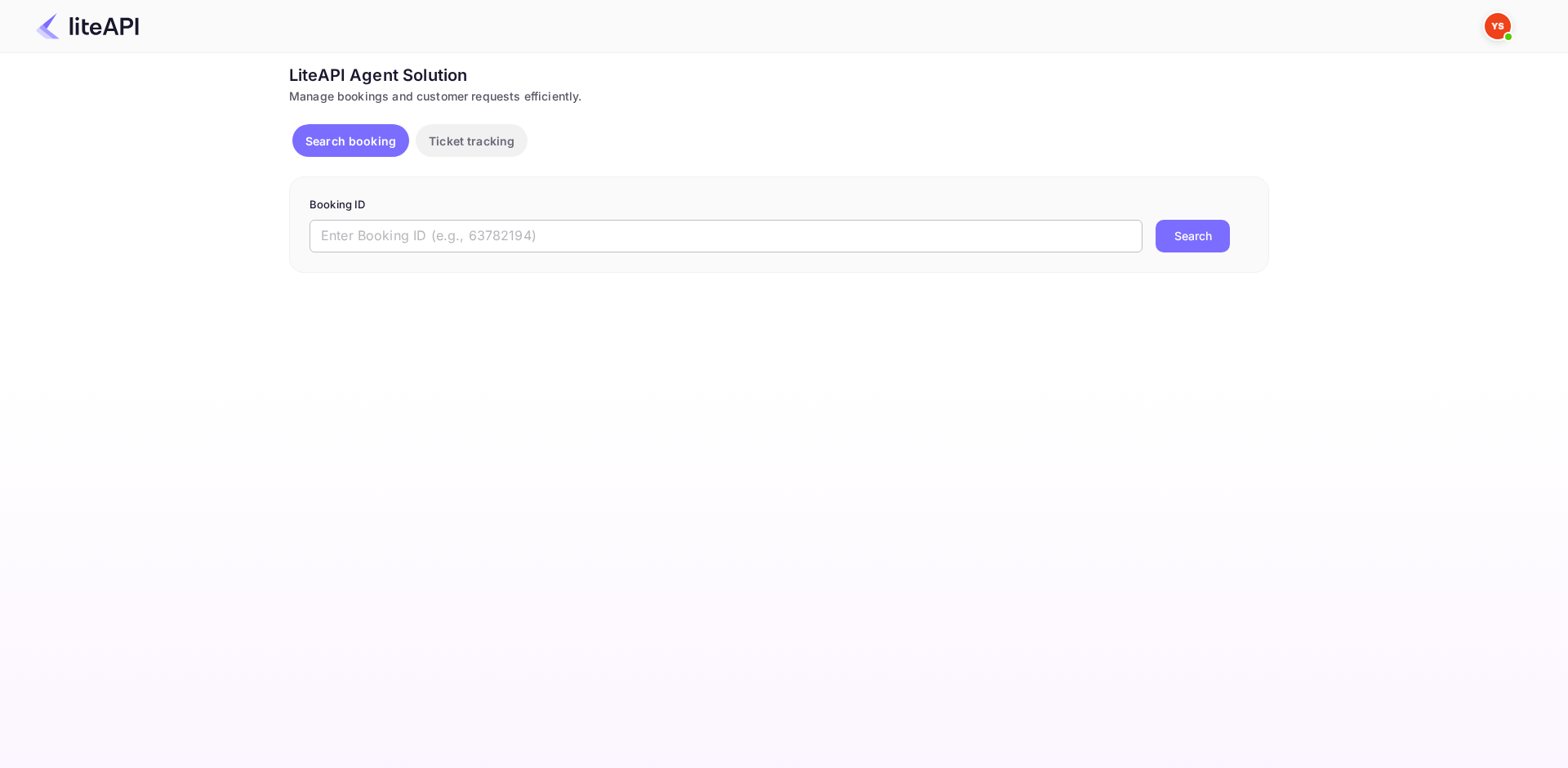
drag, startPoint x: 391, startPoint y: 236, endPoint x: 420, endPoint y: 245, distance: 30.4
click at [391, 236] on input "text" at bounding box center [726, 236] width 833 height 32
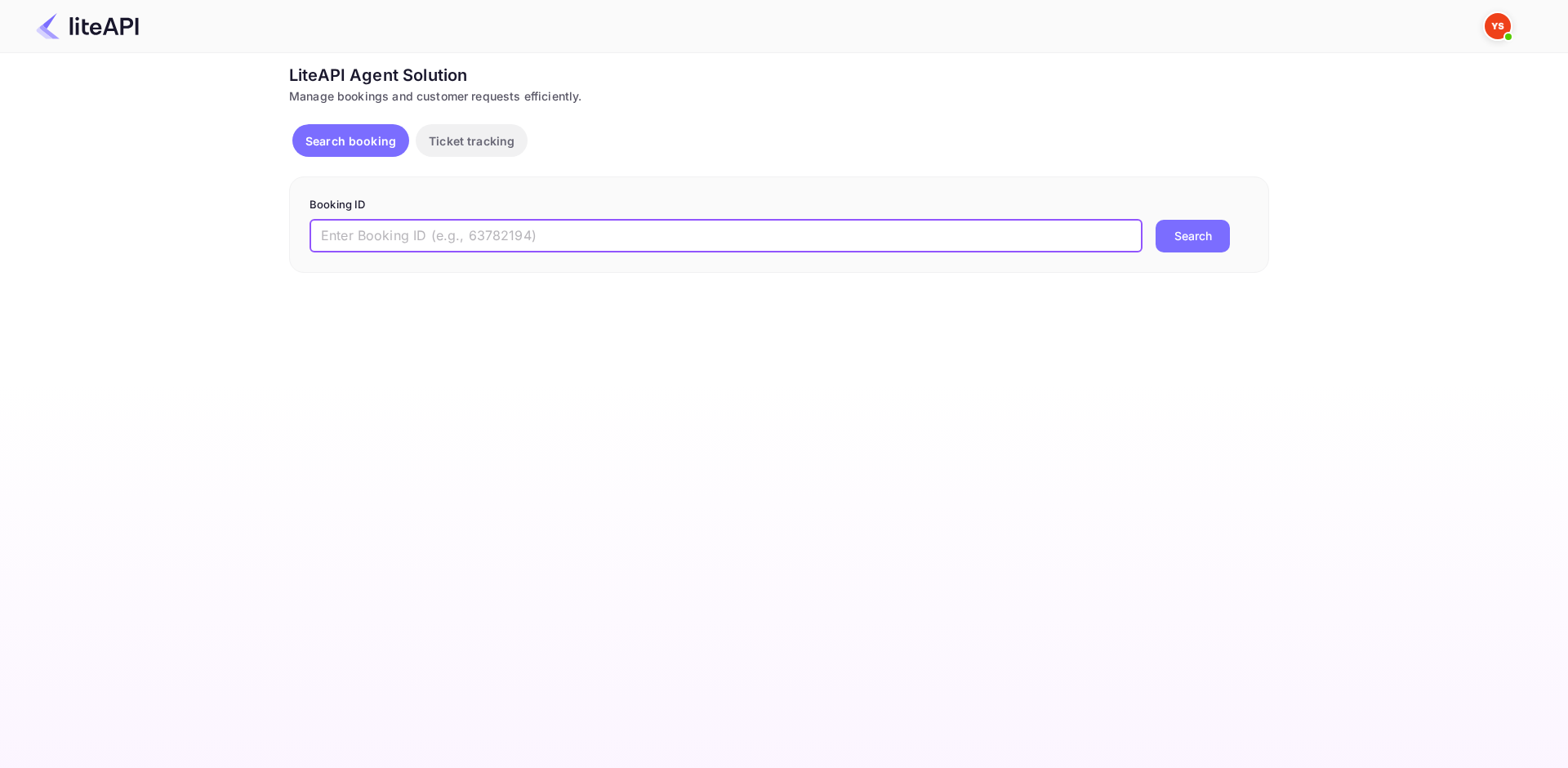
paste input "8672298"
type input "8672298"
click at [1177, 240] on button "Search" at bounding box center [1193, 236] width 75 height 32
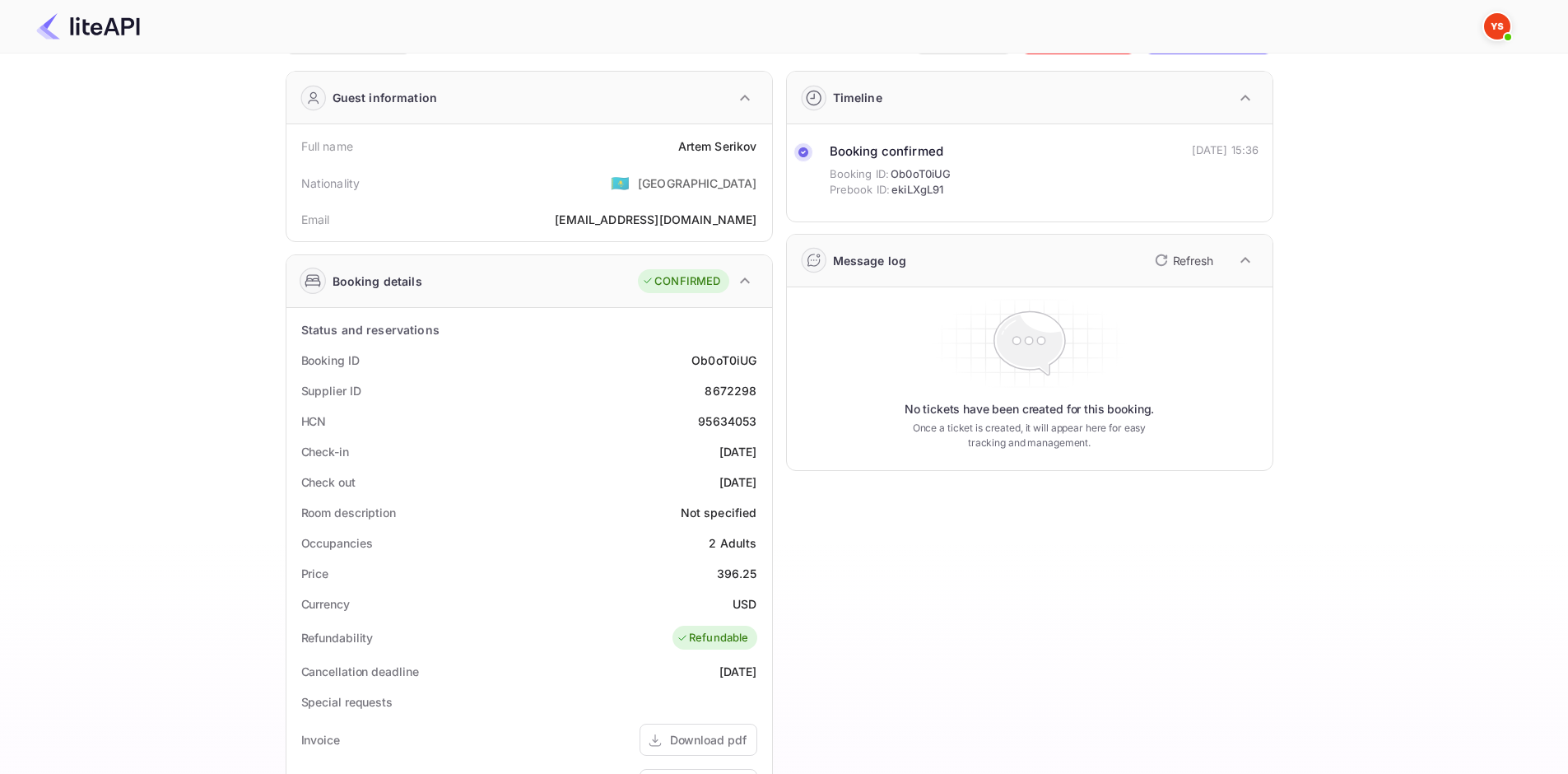
scroll to position [83, 0]
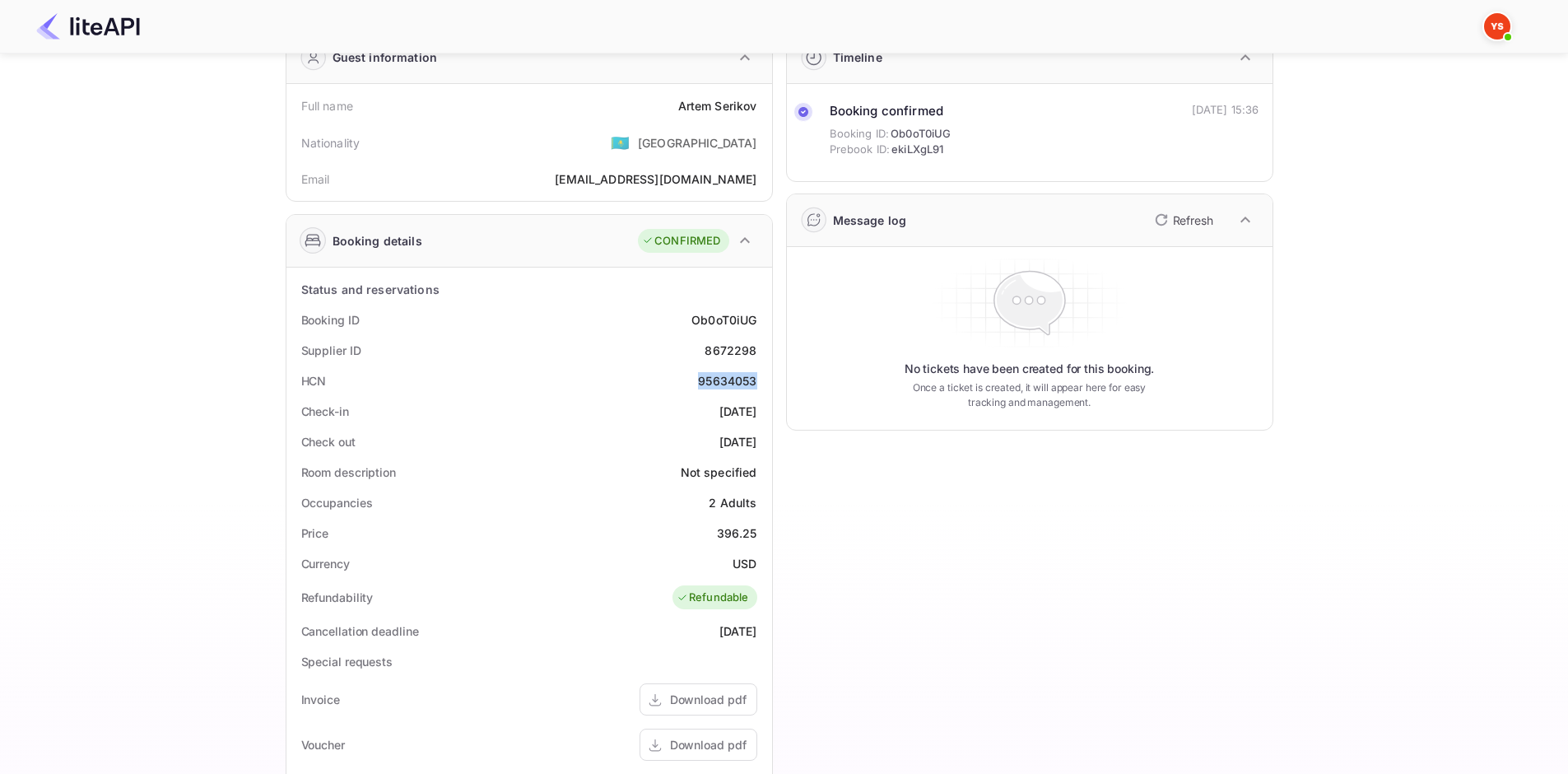
drag, startPoint x: 699, startPoint y: 383, endPoint x: 758, endPoint y: 383, distance: 59.0
click at [758, 383] on div "HCN 95634053" at bounding box center [529, 380] width 472 height 30
copy div "95634053"
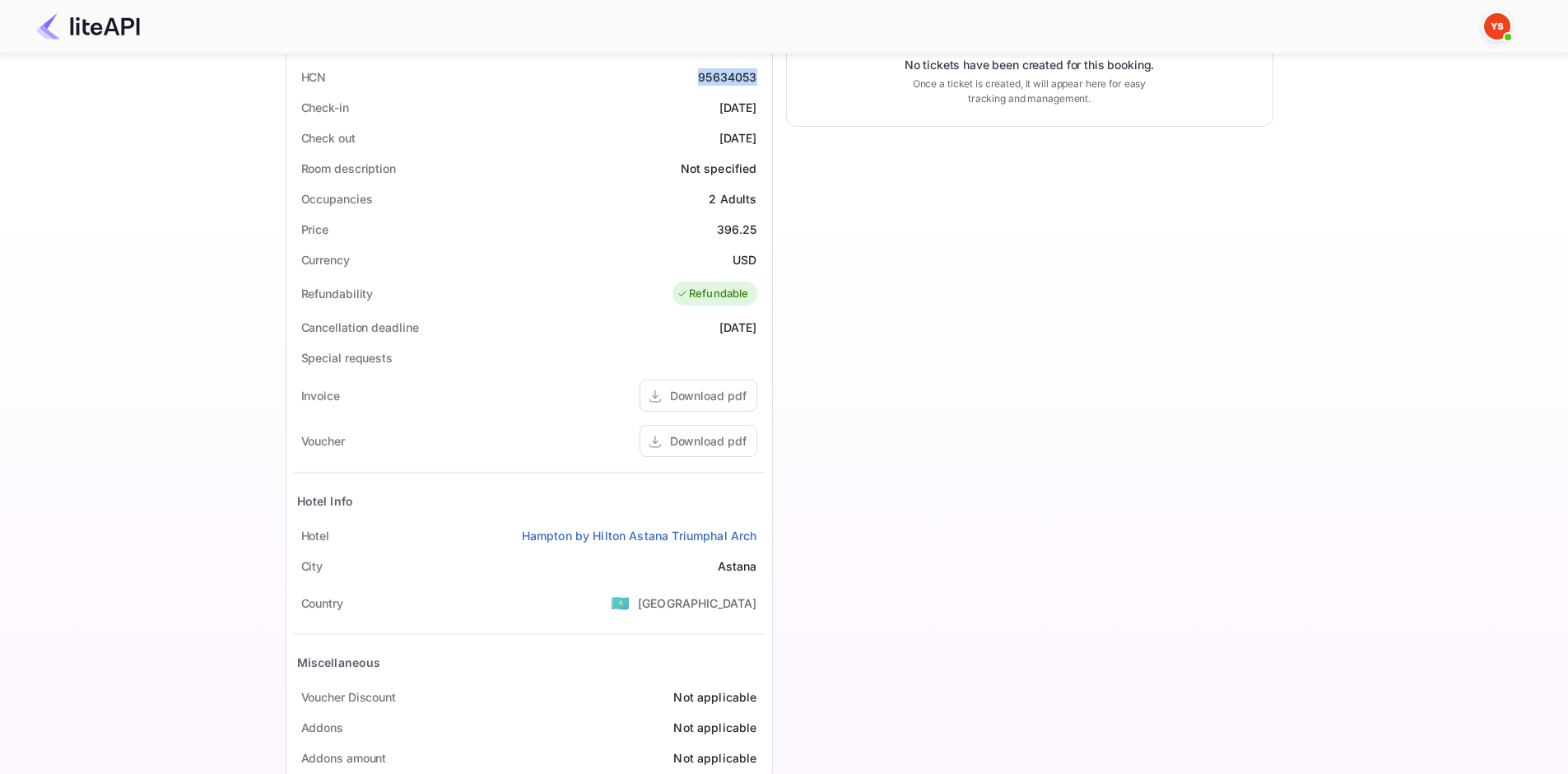
scroll to position [412, 0]
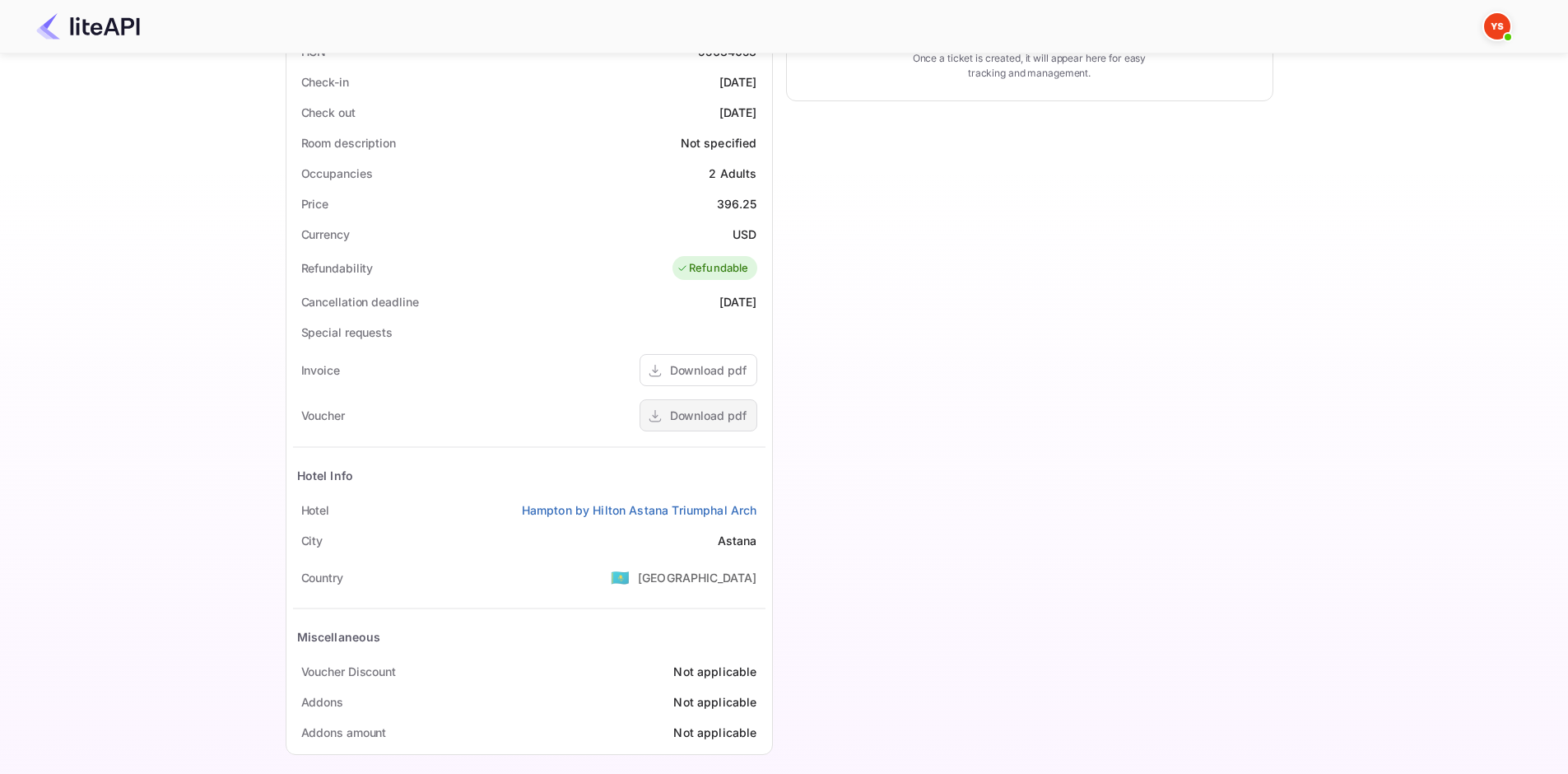
click at [708, 415] on div "Download pdf" at bounding box center [708, 415] width 77 height 18
click at [703, 412] on div "Download pdf" at bounding box center [708, 415] width 77 height 18
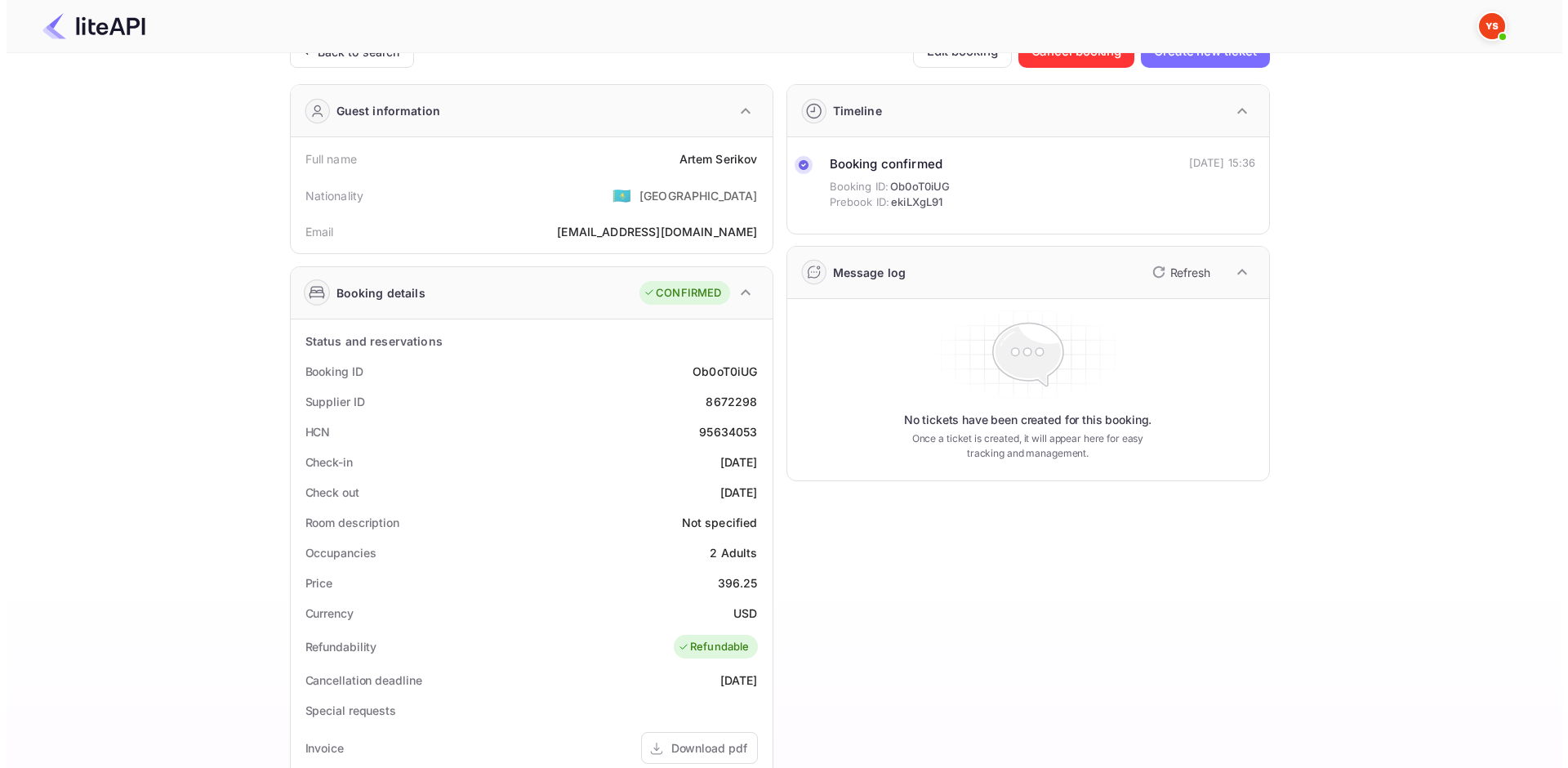
scroll to position [0, 0]
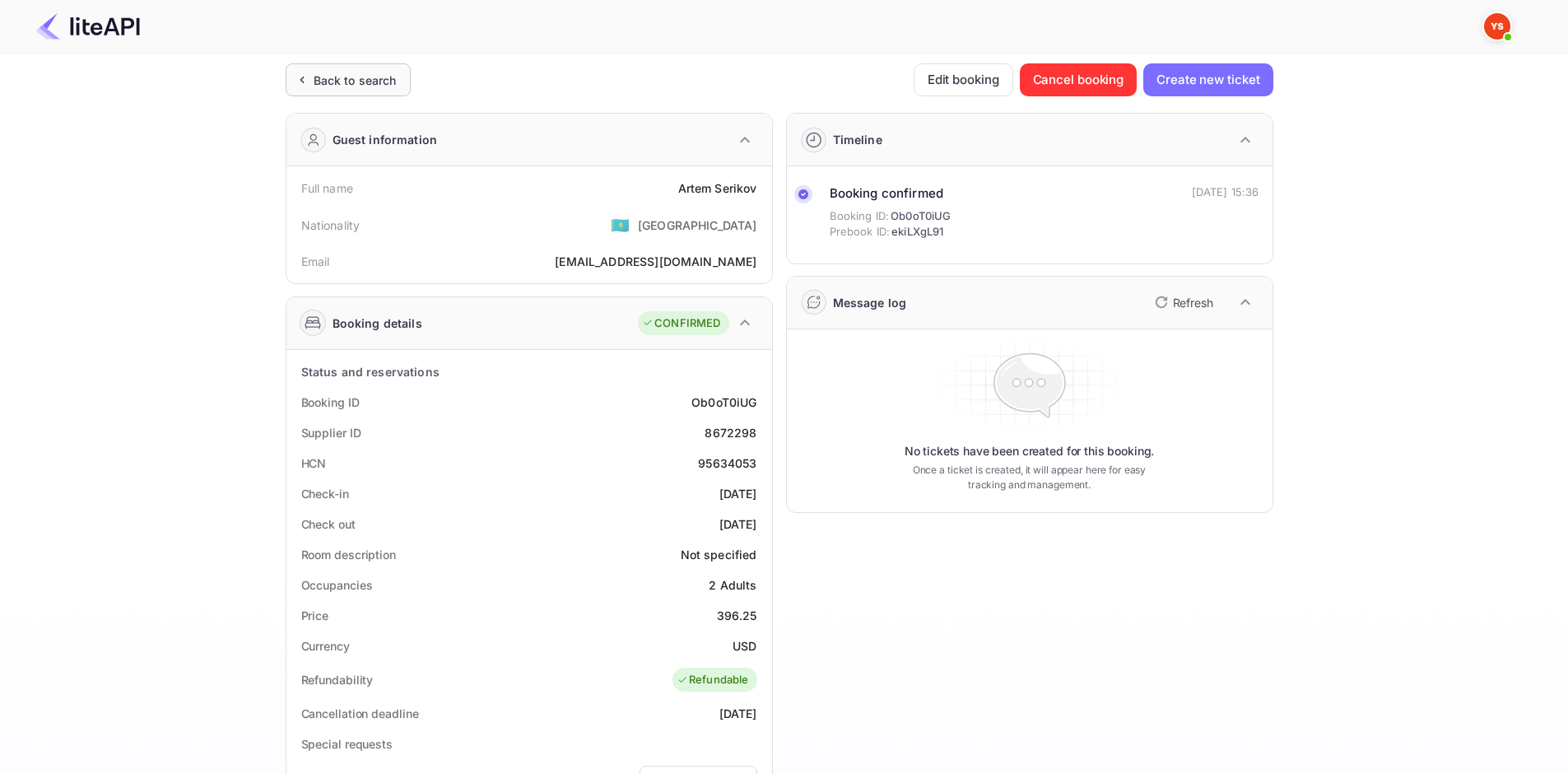
click at [334, 75] on div "Back to search" at bounding box center [354, 80] width 83 height 18
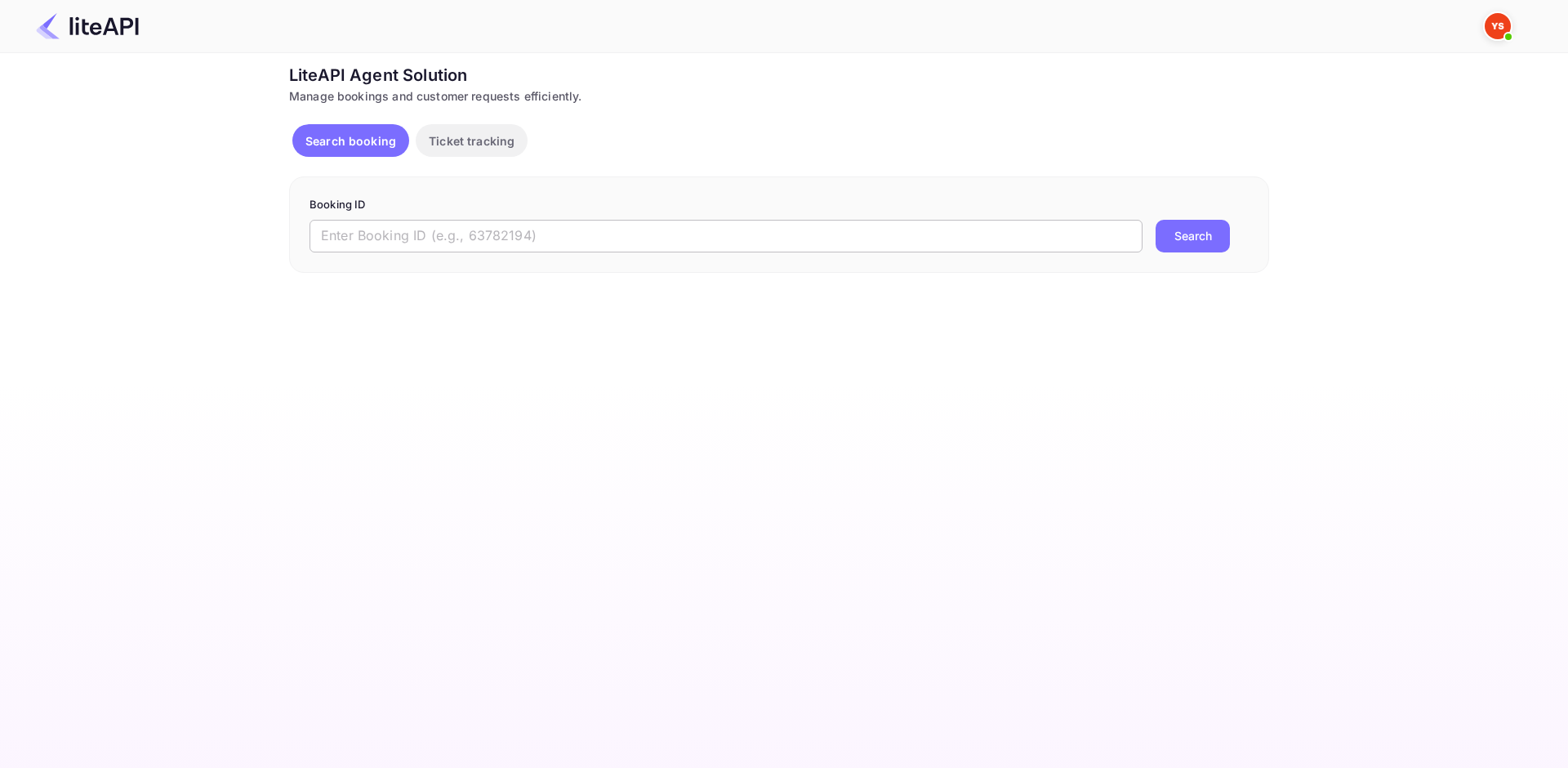
click at [444, 227] on input "text" at bounding box center [726, 236] width 833 height 32
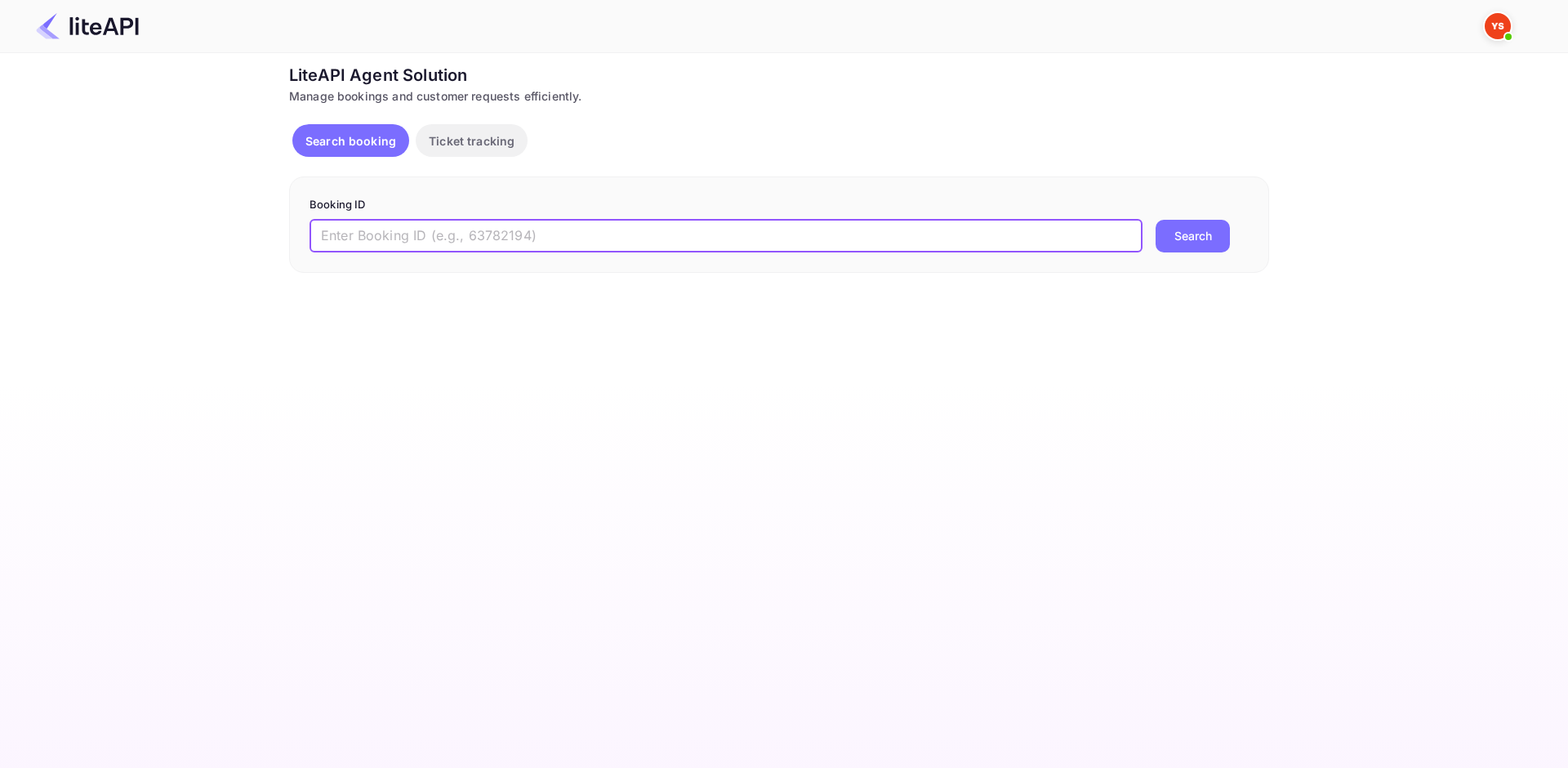
paste input "8672298"
type input "8672298"
click at [1204, 240] on button "Search" at bounding box center [1193, 236] width 75 height 32
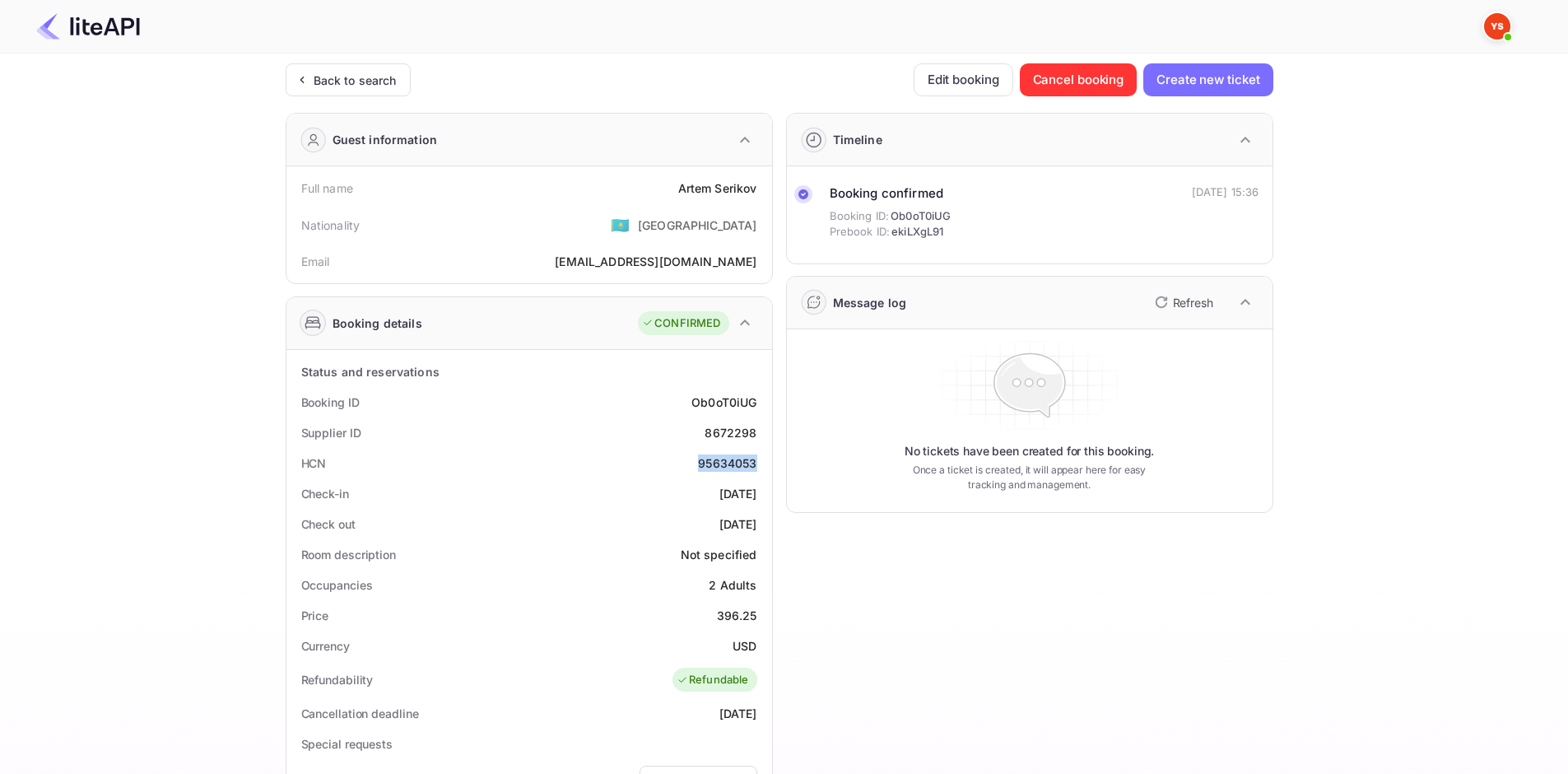
drag, startPoint x: 754, startPoint y: 464, endPoint x: 687, endPoint y: 465, distance: 67.0
click at [687, 465] on div "HCN 95634053" at bounding box center [529, 463] width 472 height 30
drag, startPoint x: 303, startPoint y: 185, endPoint x: 754, endPoint y: 188, distance: 451.0
click at [754, 188] on div "Full name [PERSON_NAME]" at bounding box center [529, 188] width 472 height 30
copy div "Full name [PERSON_NAME]"
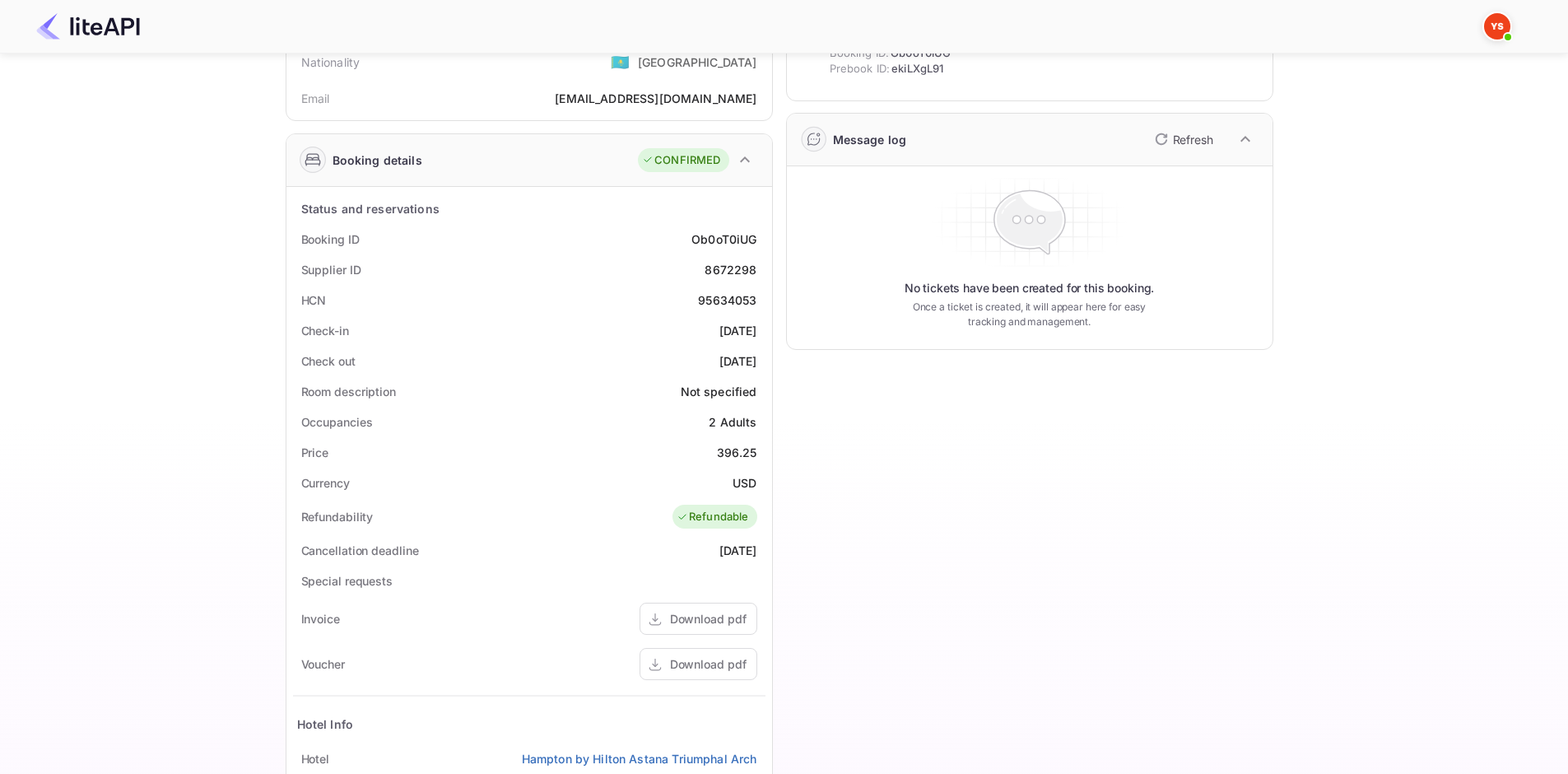
scroll to position [165, 0]
drag, startPoint x: 294, startPoint y: 234, endPoint x: 759, endPoint y: 361, distance: 482.0
click at [759, 361] on div "Status and reservations Booking ID Ob0oT0iUG Supplier ID 8672298 HCN 95634053 C…" at bounding box center [529, 593] width 472 height 802
copy div "Booking ID Ob0oT0iUG Supplier ID 8672298 HCN 95634053 Check-in [DATE] Check out…"
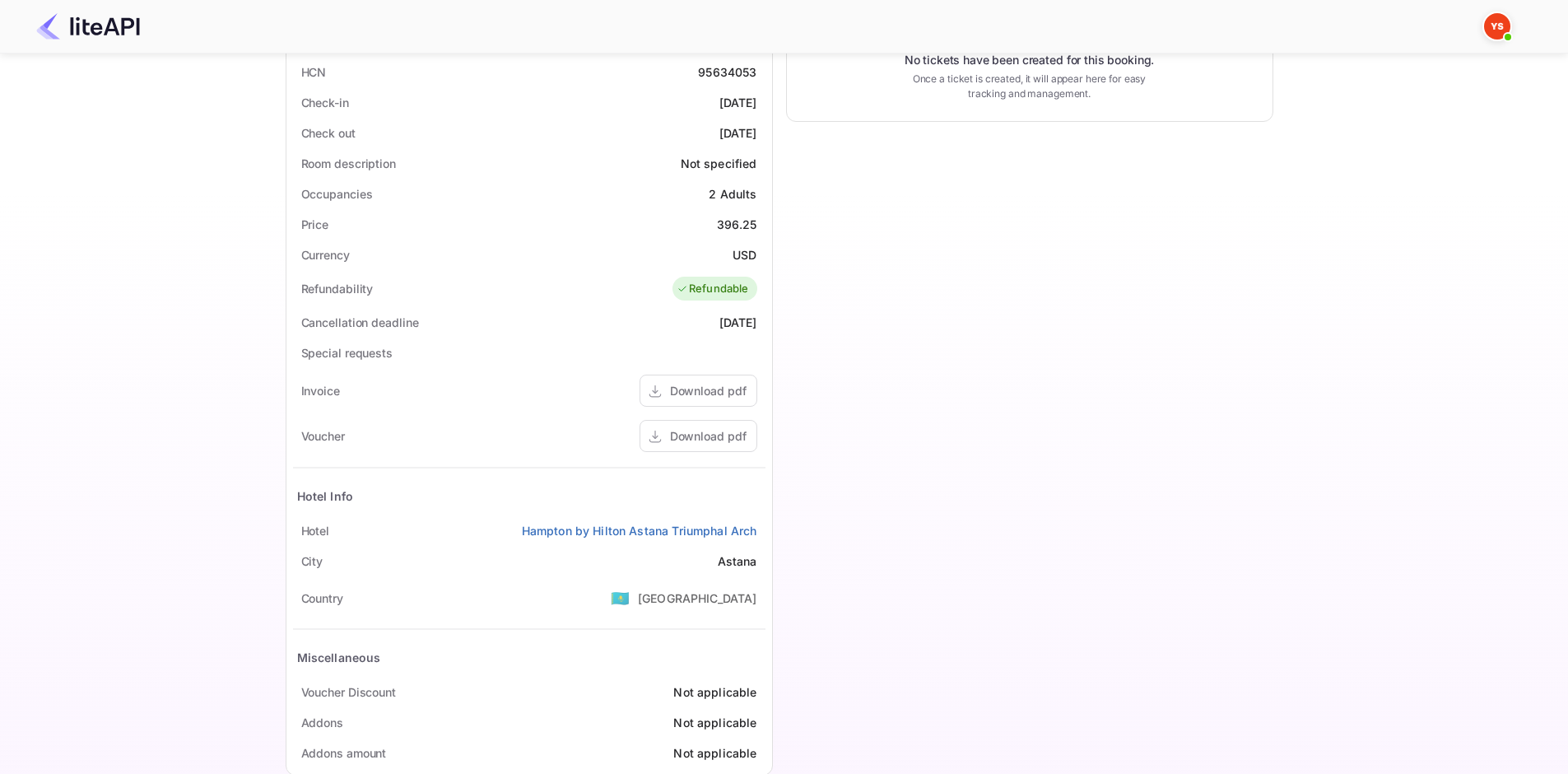
scroll to position [424, 0]
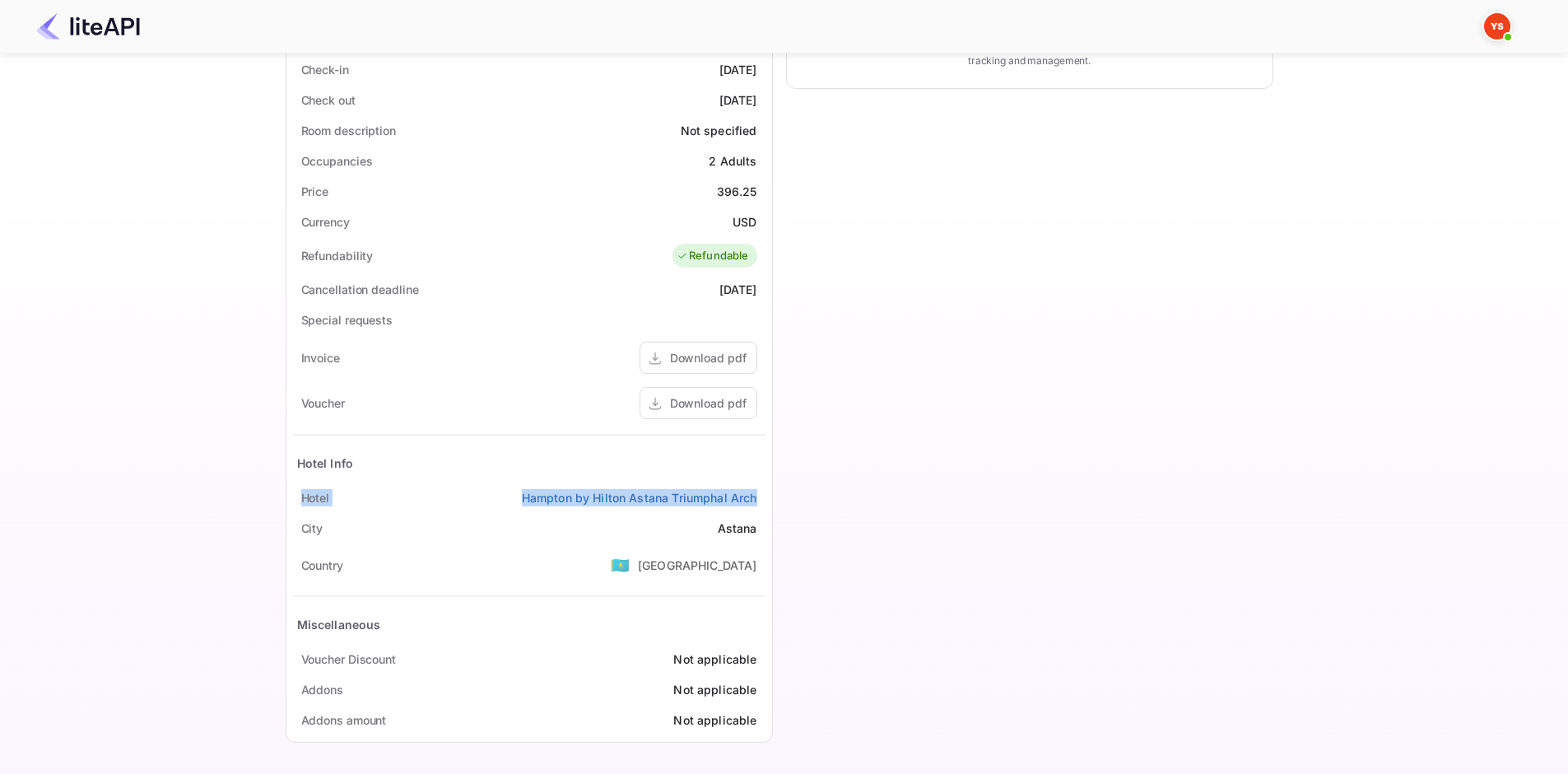
drag, startPoint x: 295, startPoint y: 497, endPoint x: 757, endPoint y: 498, distance: 462.0
click at [757, 498] on div "[GEOGRAPHIC_DATA] by [GEOGRAPHIC_DATA]" at bounding box center [529, 497] width 472 height 30
copy div "[GEOGRAPHIC_DATA] by [GEOGRAPHIC_DATA]"
